Goal: Navigation & Orientation: Go to known website

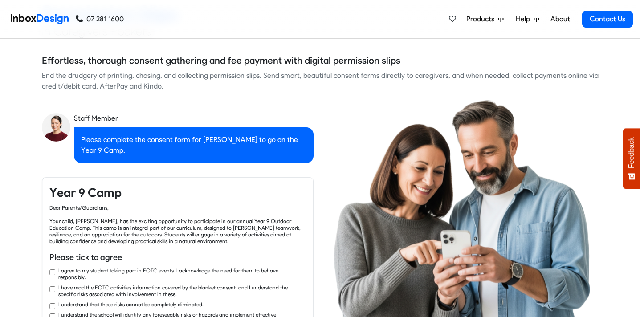
checkbox input "true"
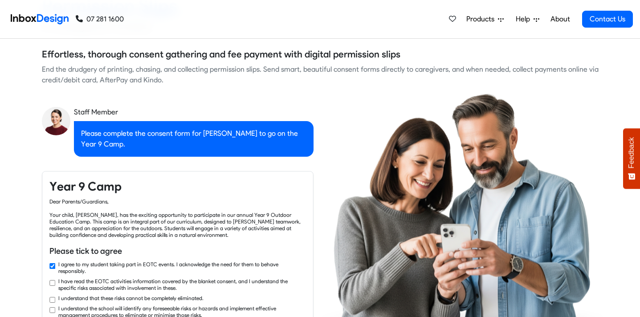
checkbox input "true"
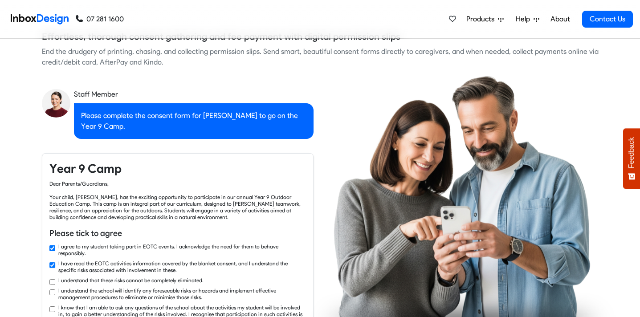
checkbox input "true"
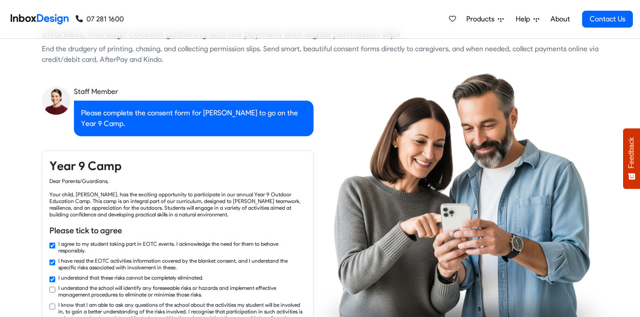
checkbox input "true"
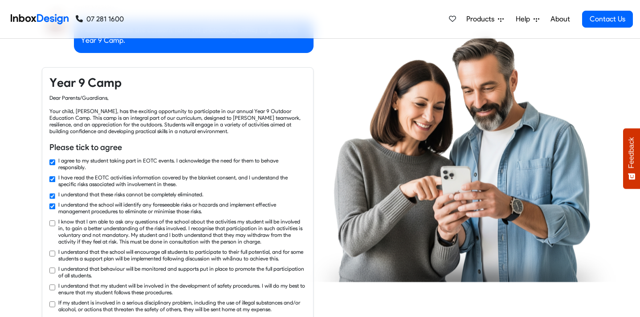
checkbox input "true"
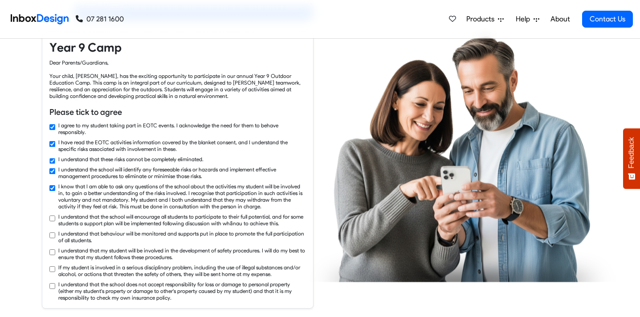
checkbox input "true"
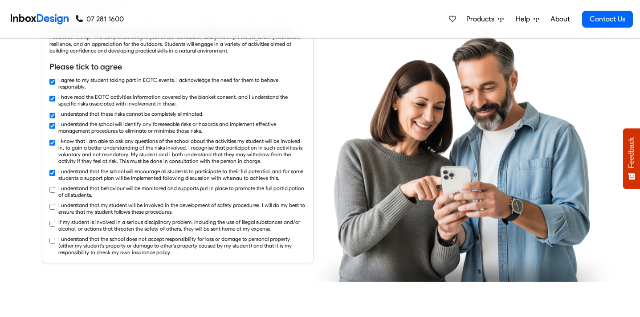
checkbox input "true"
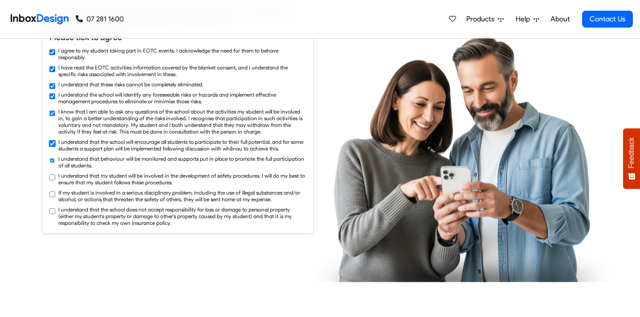
checkbox input "true"
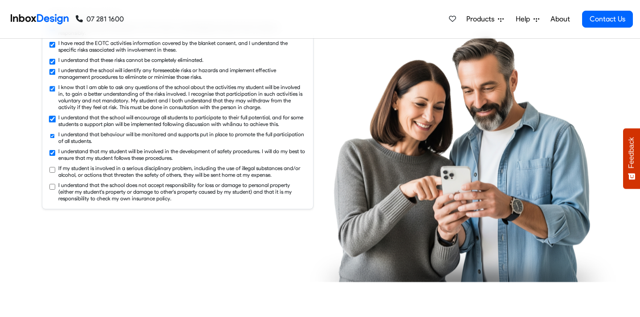
checkbox input "true"
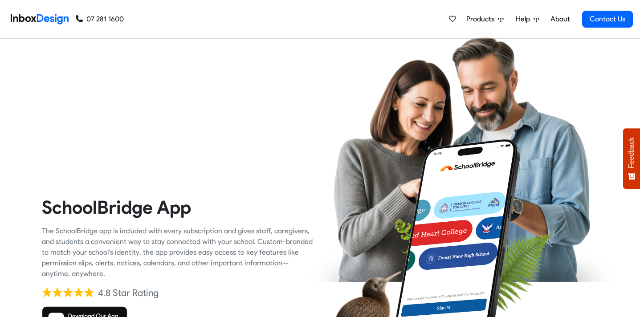
checkbox input "true"
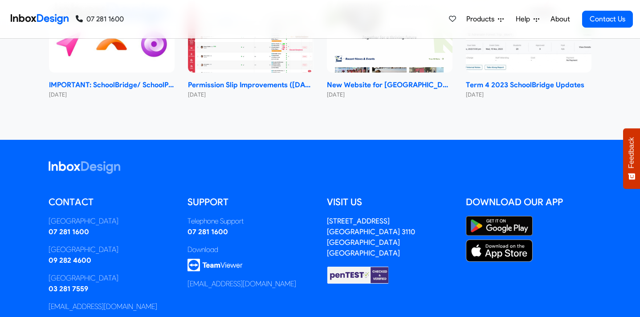
scroll to position [4133, 0]
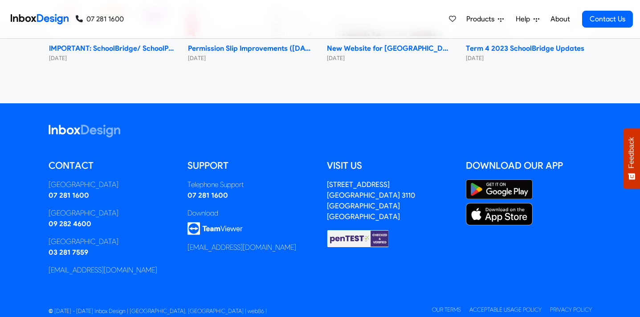
click at [220, 222] on img at bounding box center [214, 228] width 55 height 13
